Goal: Task Accomplishment & Management: Use online tool/utility

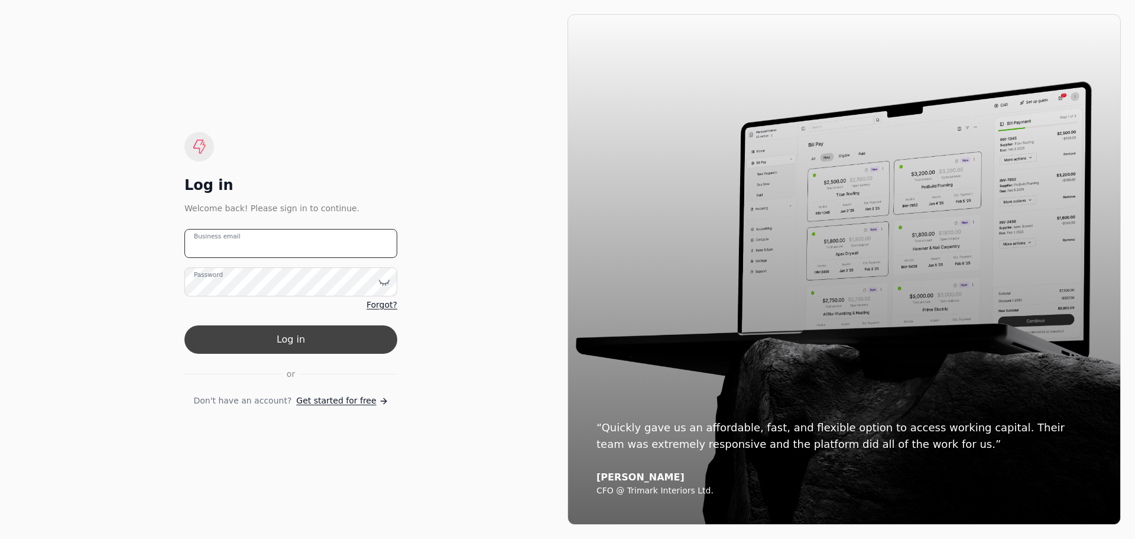
type email "[PERSON_NAME][EMAIL_ADDRESS][DOMAIN_NAME]"
click at [287, 338] on button "Log in" at bounding box center [290, 339] width 213 height 28
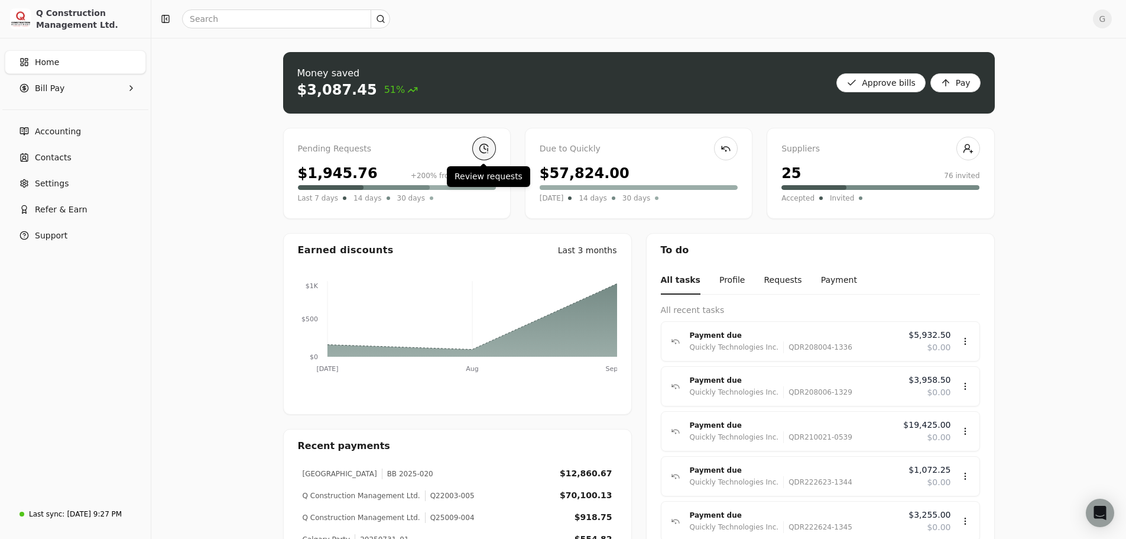
click at [484, 150] on link at bounding box center [484, 149] width 24 height 24
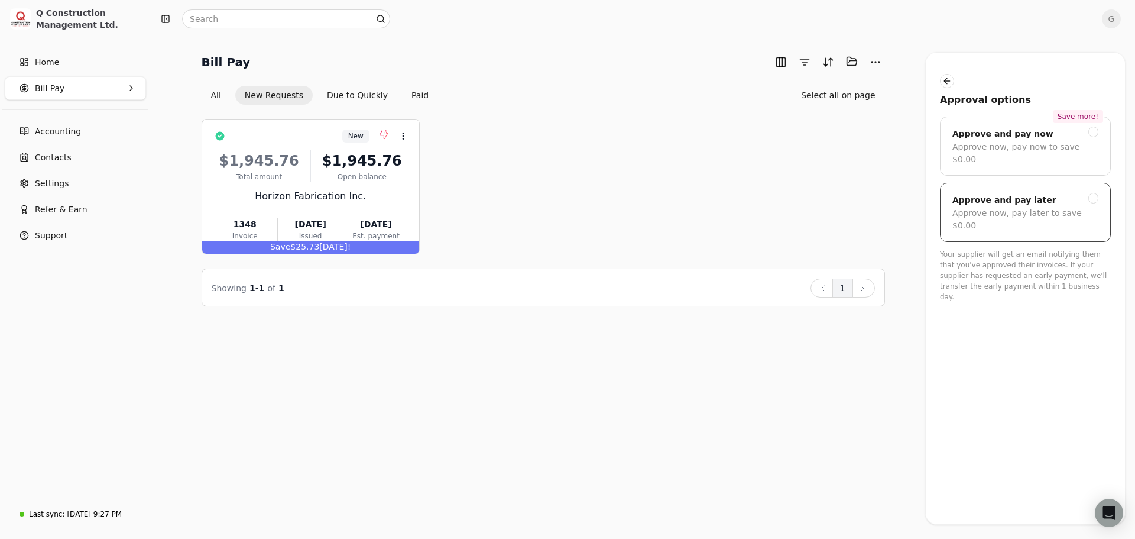
click at [978, 207] on div "Approve now, pay later to save $0.00" at bounding box center [1025, 219] width 146 height 25
click at [404, 131] on icon at bounding box center [402, 135] width 9 height 9
click at [419, 188] on span "Add to batch" at bounding box center [437, 192] width 53 height 12
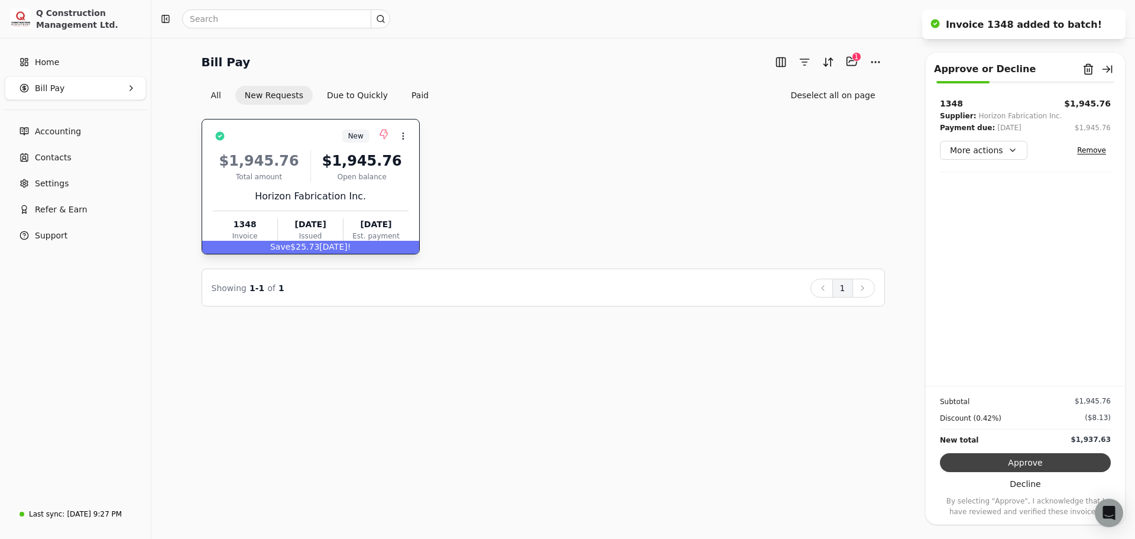
click at [1029, 459] on button "Approve" at bounding box center [1025, 462] width 171 height 19
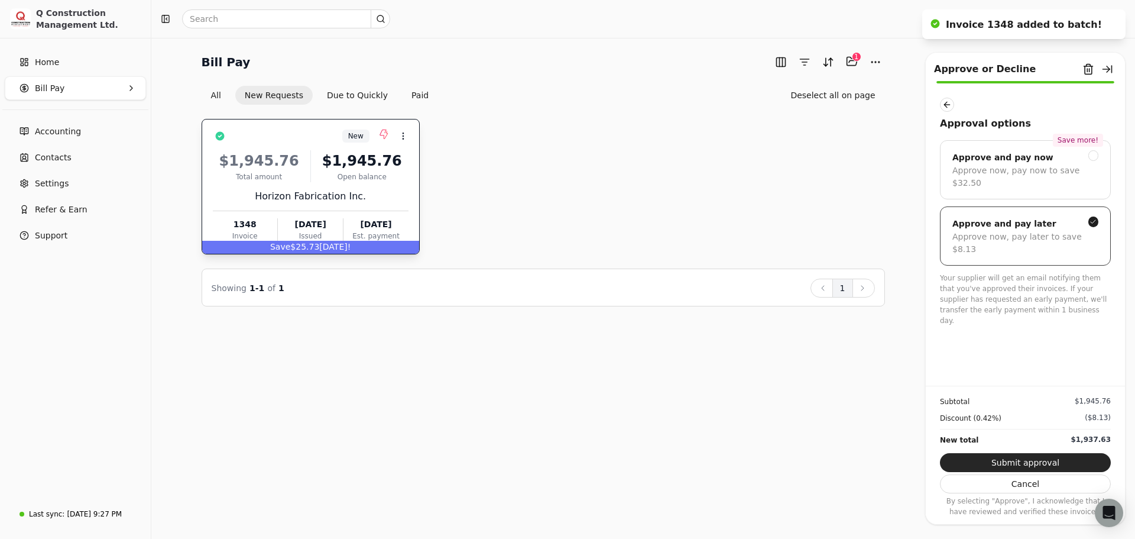
click at [1022, 231] on div "Approve now, pay later to save $8.13" at bounding box center [1025, 243] width 146 height 25
click at [1033, 461] on button "Submit approval" at bounding box center [1025, 462] width 171 height 19
